Goal: Task Accomplishment & Management: Complete application form

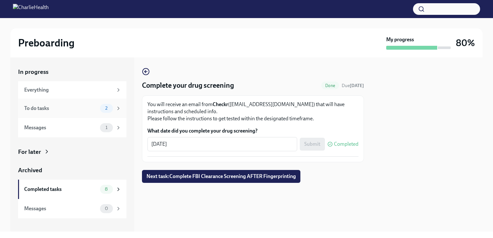
click at [104, 107] on span "2" at bounding box center [106, 108] width 10 height 5
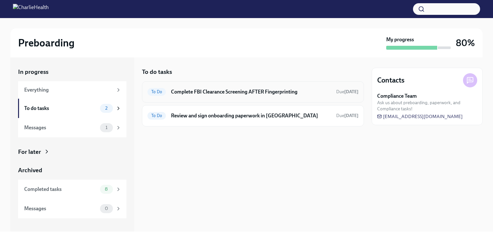
click at [223, 88] on h6 "Complete FBI Clearance Screening AFTER Fingerprinting" at bounding box center [251, 91] width 160 height 7
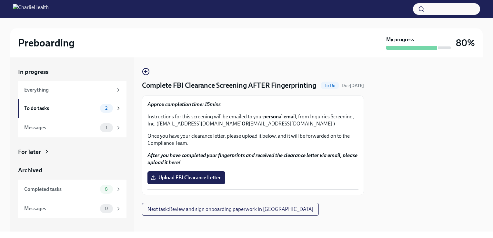
scroll to position [14, 0]
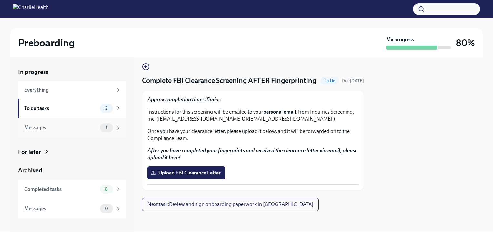
click at [111, 129] on span "1" at bounding box center [107, 127] width 10 height 5
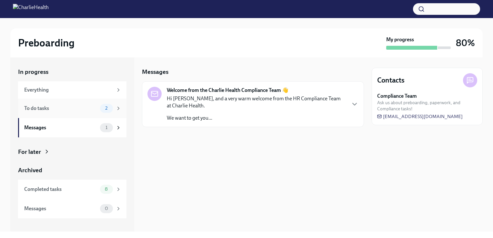
click at [107, 109] on span "2" at bounding box center [106, 108] width 10 height 5
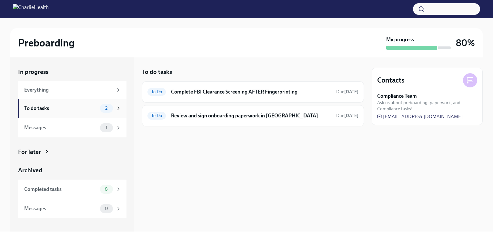
click at [86, 106] on div "To do tasks" at bounding box center [60, 108] width 73 height 7
click at [174, 120] on div "To Do Review and sign onboarding paperwork in [GEOGRAPHIC_DATA] Due [DATE]" at bounding box center [252, 116] width 211 height 10
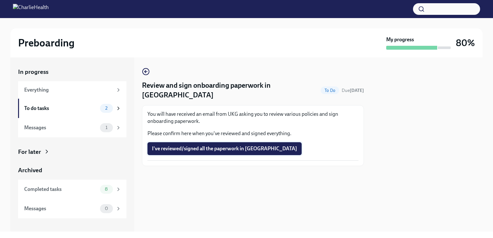
click at [178, 143] on button "I've reviewed/signed all the paperwork in [GEOGRAPHIC_DATA]" at bounding box center [224, 148] width 154 height 13
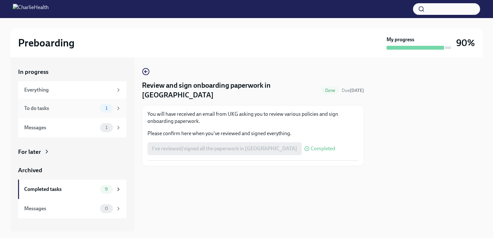
click at [93, 108] on div "To do tasks" at bounding box center [60, 108] width 73 height 7
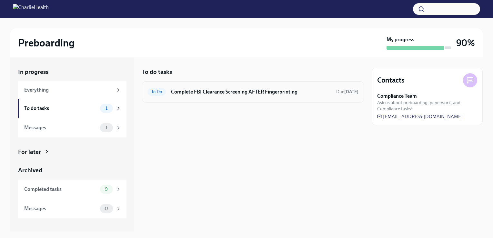
click at [207, 93] on h6 "Complete FBI Clearance Screening AFTER Fingerprinting" at bounding box center [251, 91] width 160 height 7
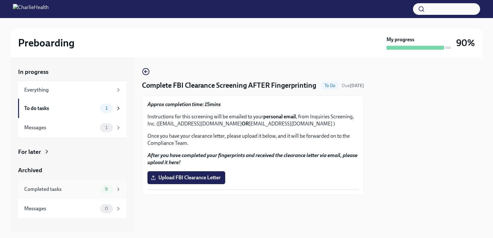
click at [76, 188] on div "Completed tasks" at bounding box center [60, 189] width 73 height 7
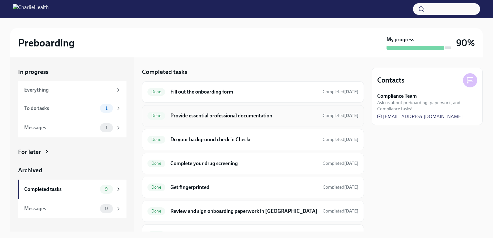
click at [196, 112] on h6 "Provide essential professional documentation" at bounding box center [243, 115] width 147 height 7
click at [222, 117] on h6 "Provide essential professional documentation" at bounding box center [243, 115] width 147 height 7
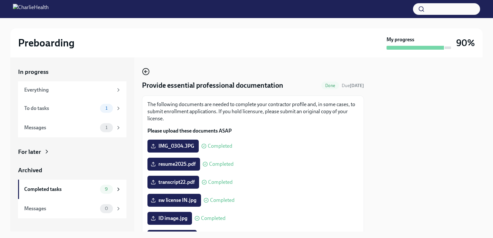
click at [148, 70] on circle "button" at bounding box center [145, 71] width 6 height 6
